Goal: Task Accomplishment & Management: Use online tool/utility

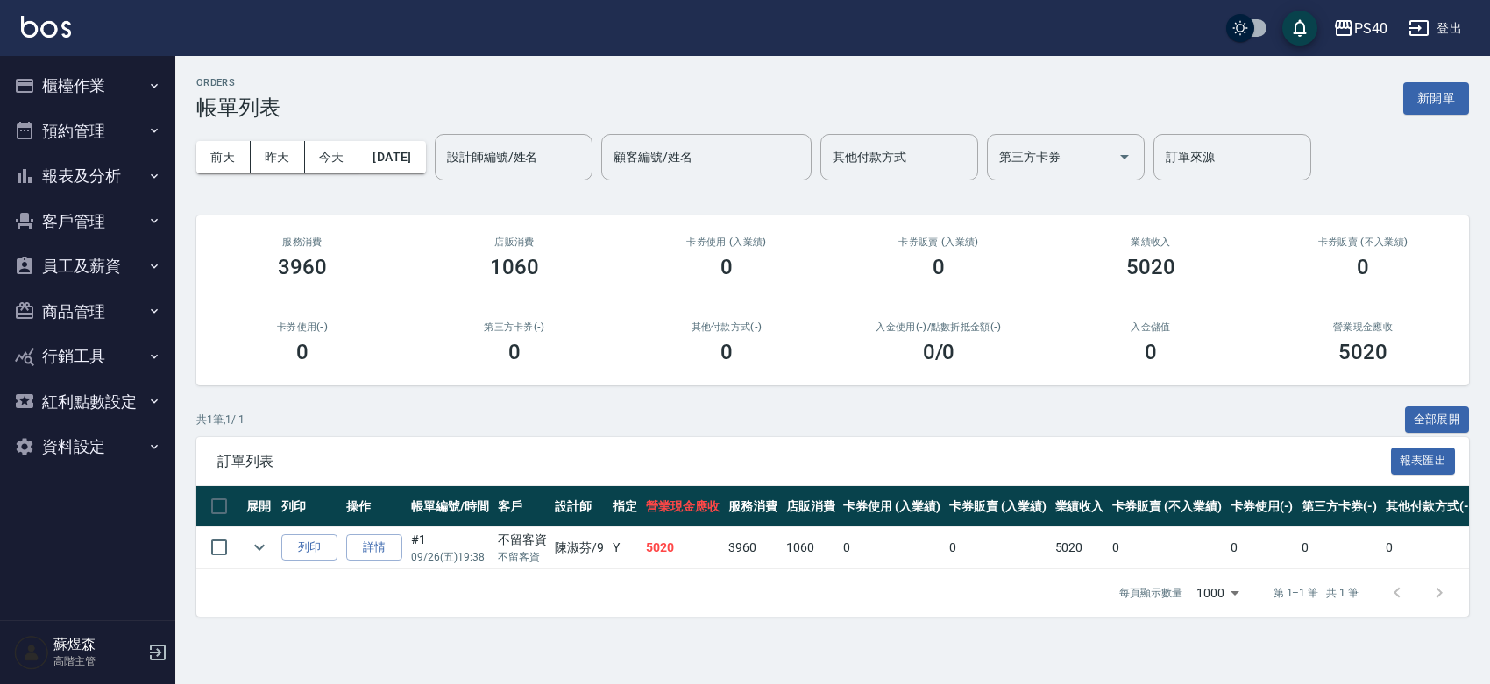
click at [58, 84] on button "櫃檯作業" at bounding box center [87, 86] width 161 height 46
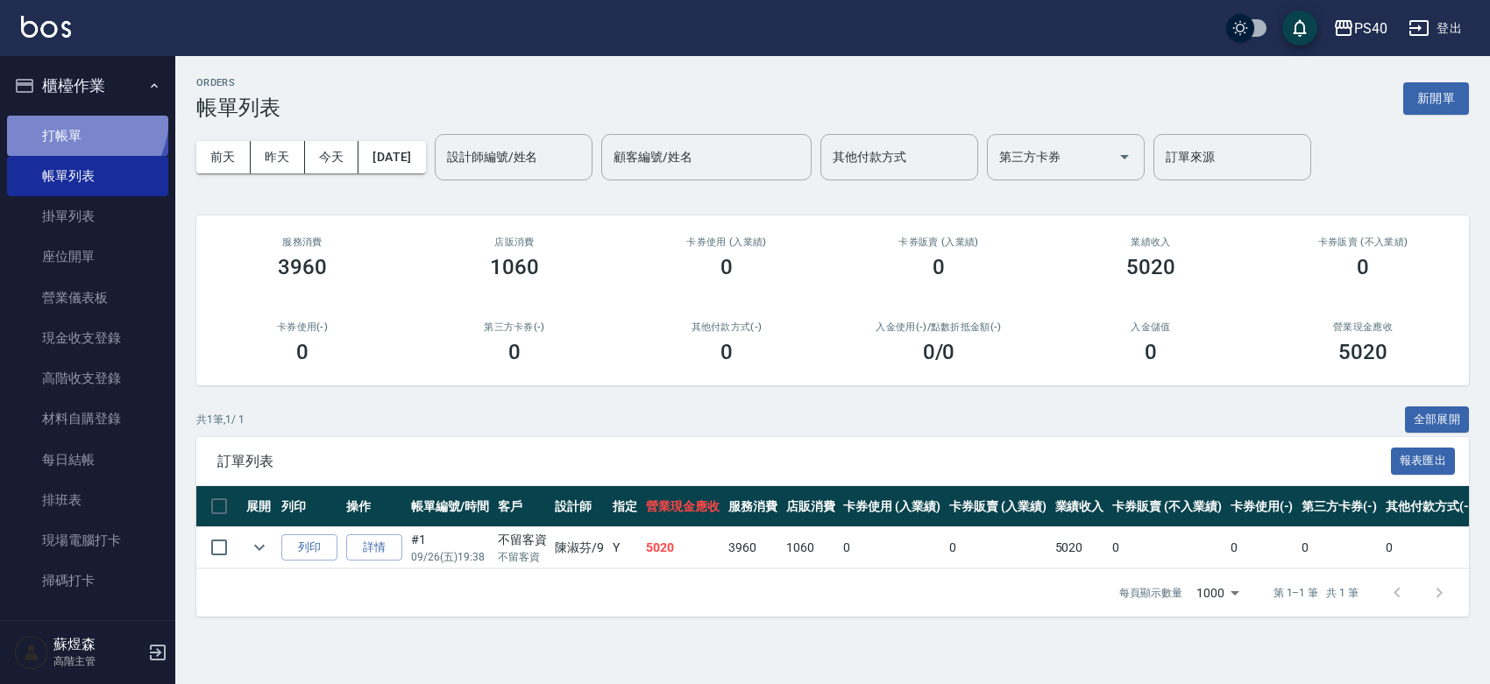
click at [73, 117] on link "打帳單" at bounding box center [87, 136] width 161 height 40
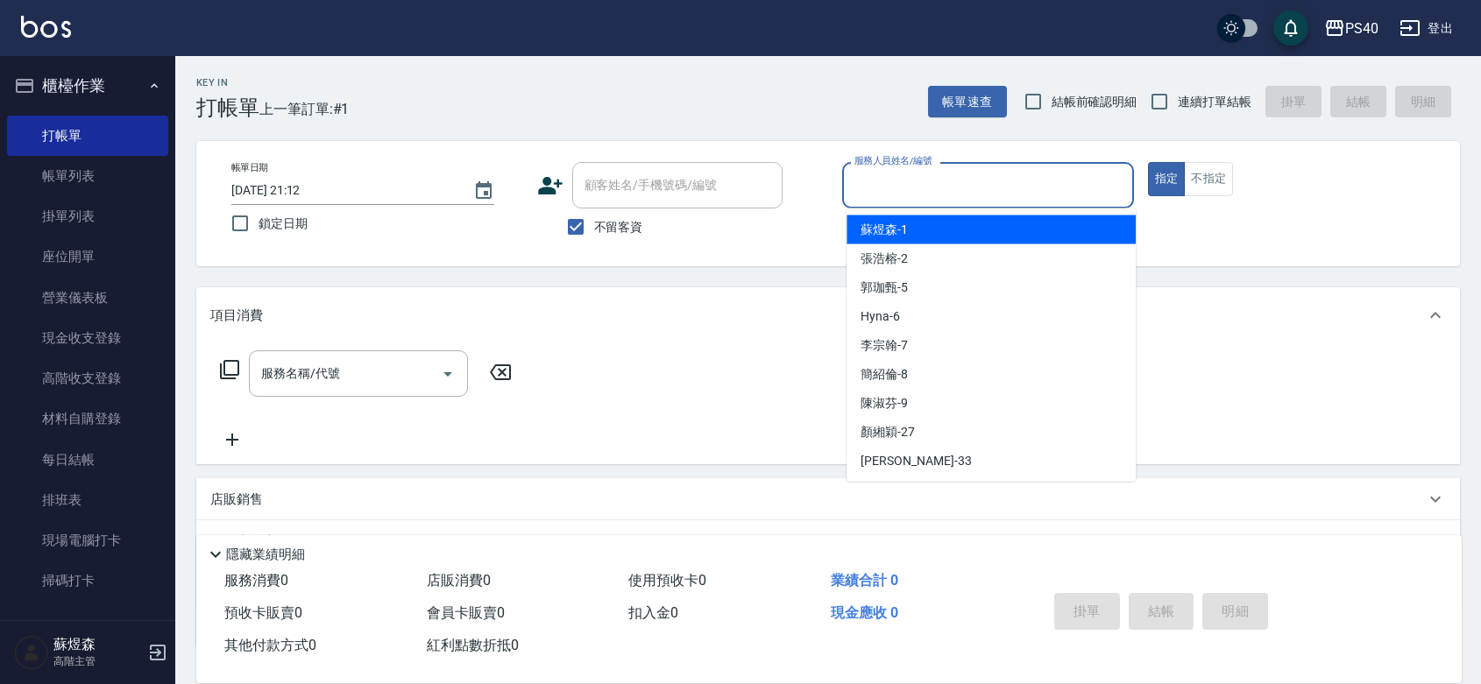
click at [1001, 188] on input "服務人員姓名/編號" at bounding box center [988, 185] width 276 height 31
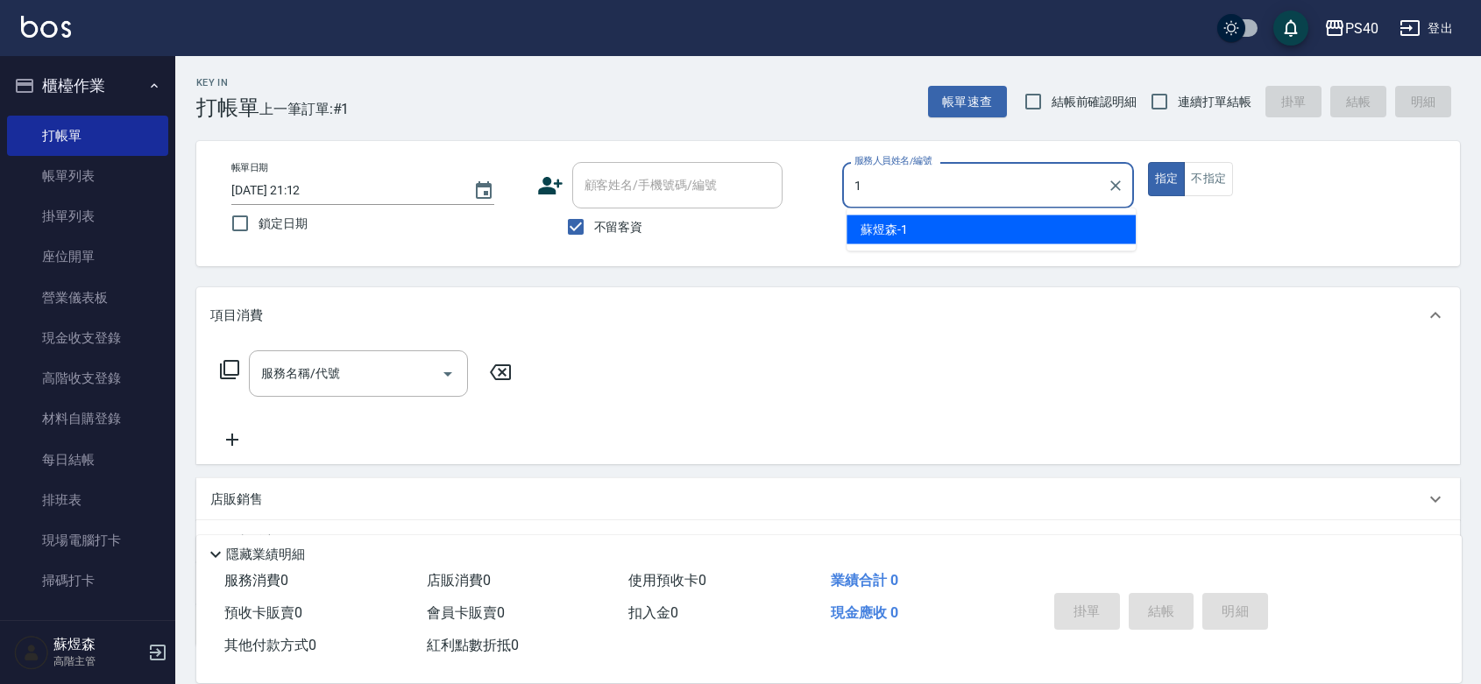
type input "[PERSON_NAME]-1"
type button "true"
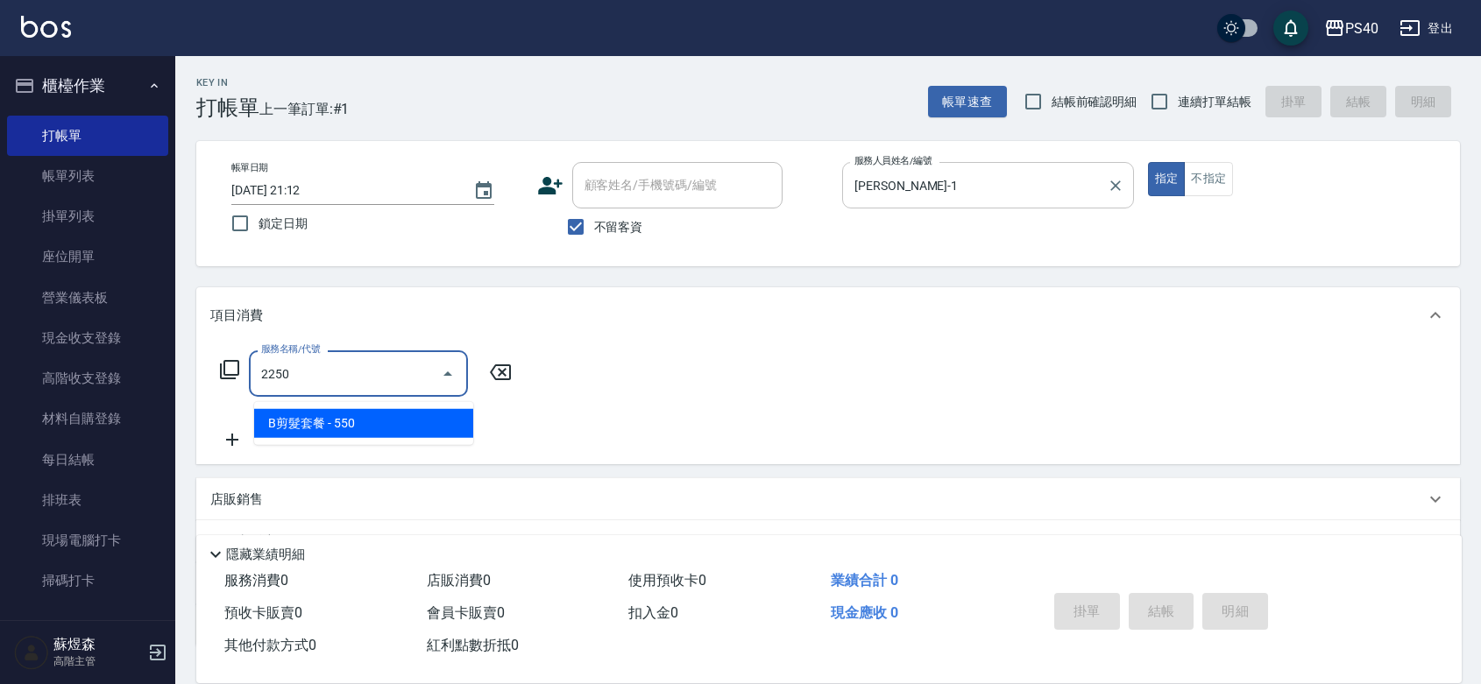
type input "B剪髮套餐(2250)"
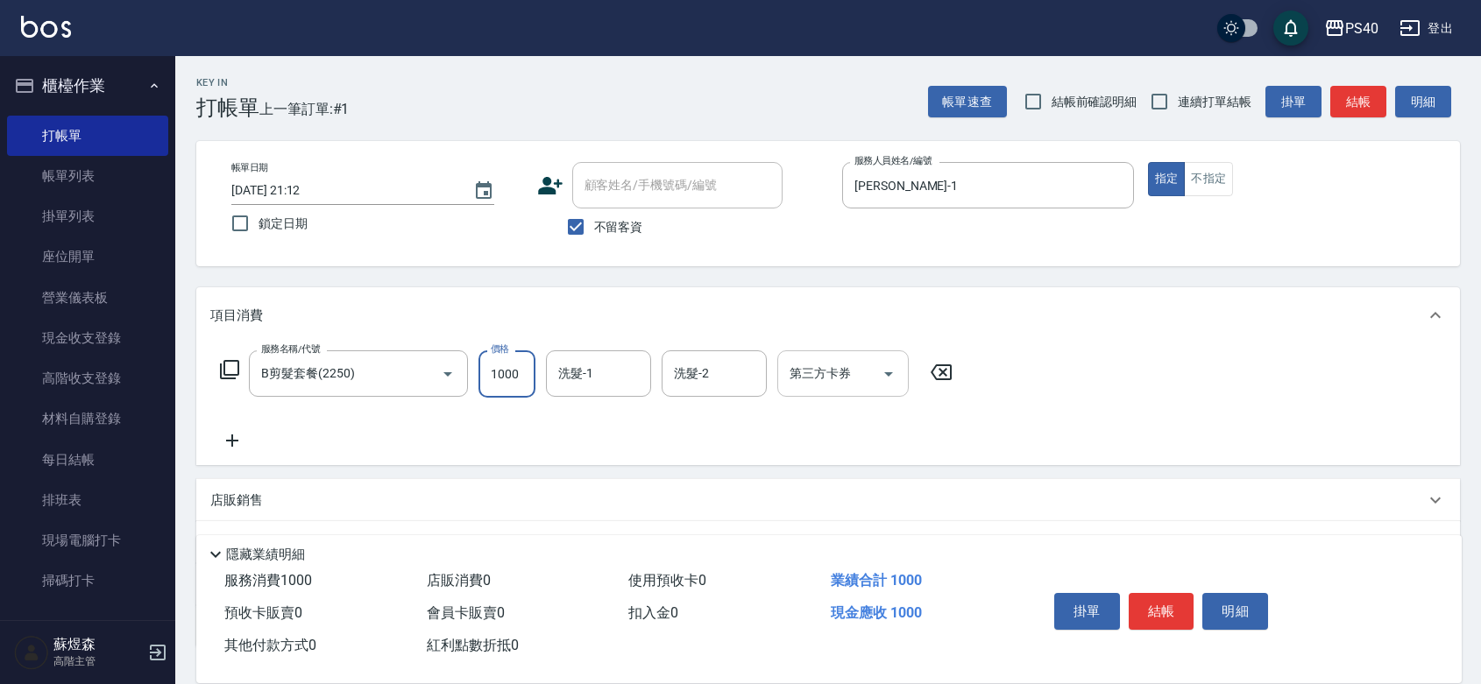
drag, startPoint x: 891, startPoint y: 387, endPoint x: 890, endPoint y: 397, distance: 9.7
click at [891, 385] on icon "Open" at bounding box center [888, 374] width 21 height 21
type input "1000"
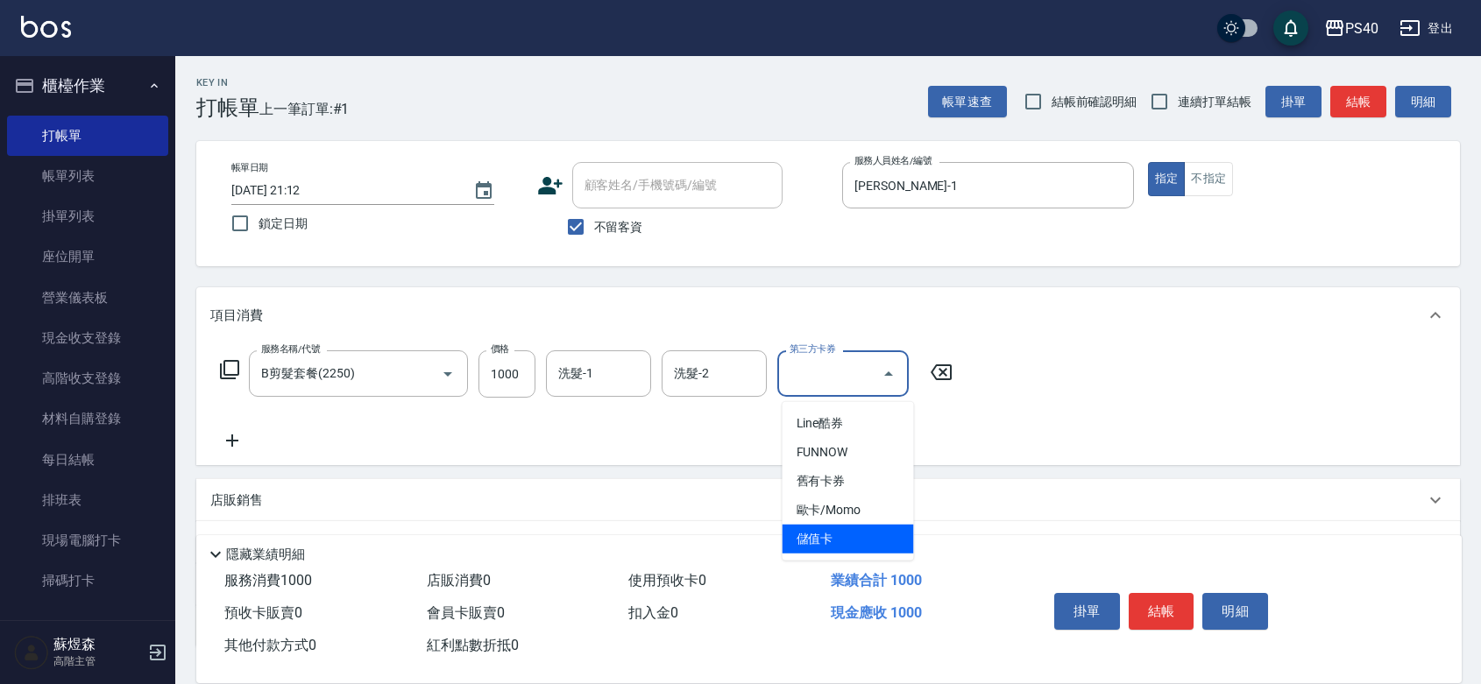
click at [842, 544] on span "儲值卡" at bounding box center [848, 539] width 131 height 29
type input "儲值卡"
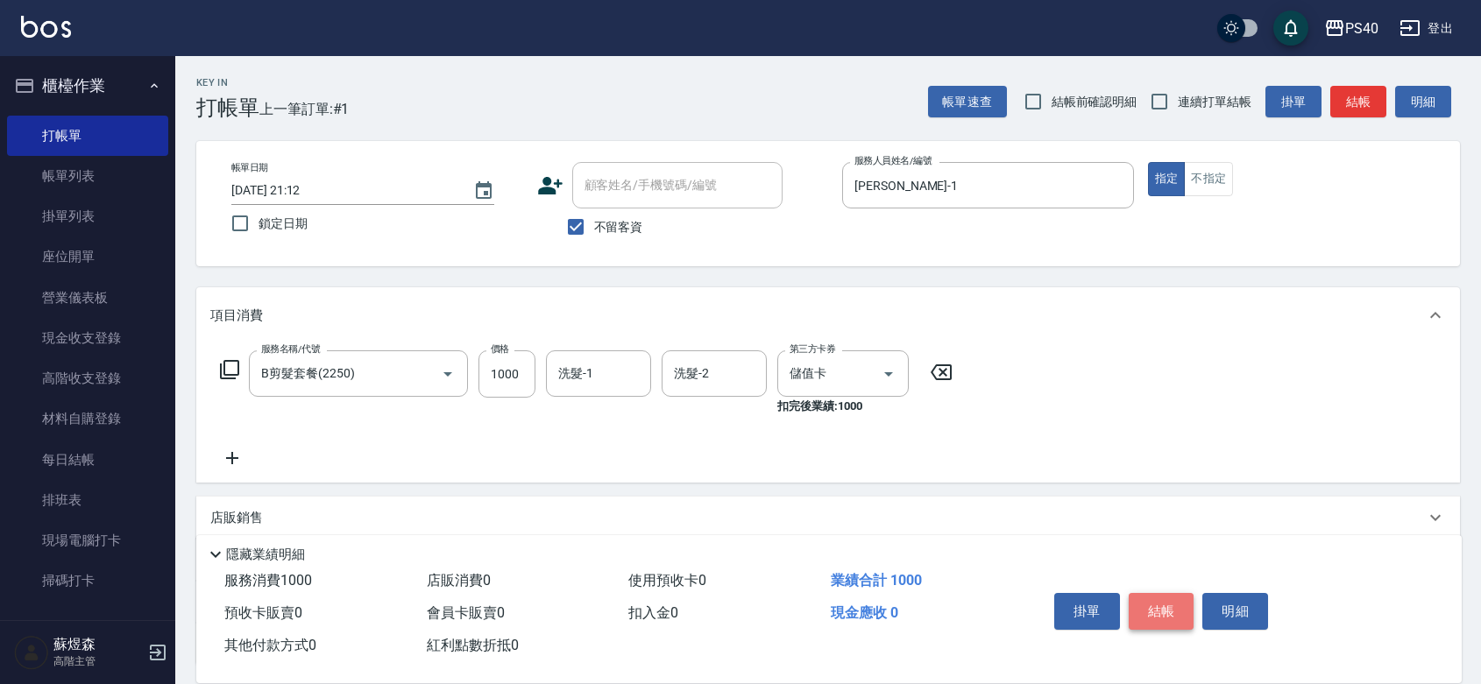
click at [1154, 593] on button "結帳" at bounding box center [1162, 611] width 66 height 37
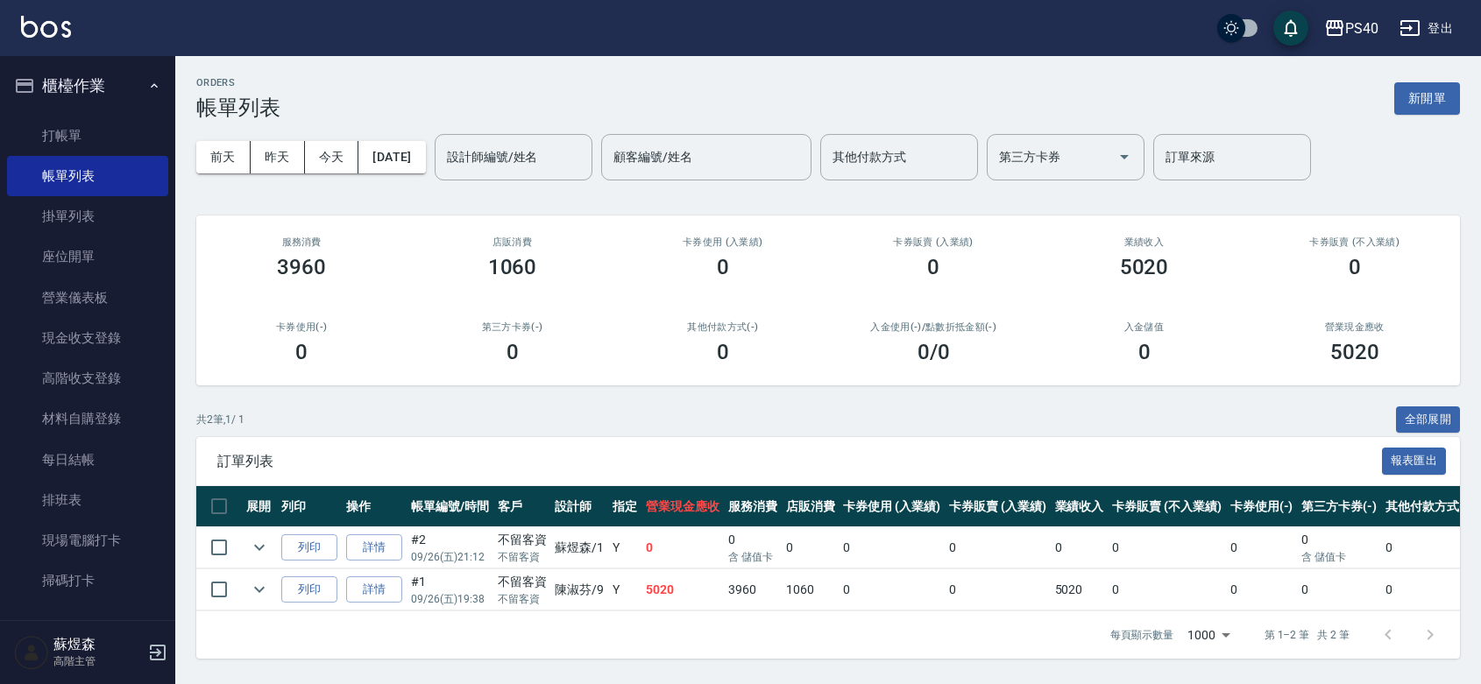
scroll to position [45, 0]
